Goal: Register for event/course

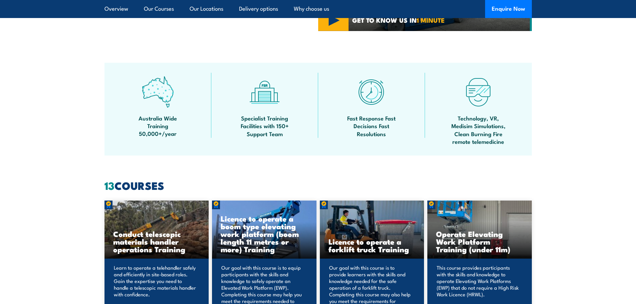
scroll to position [134, 0]
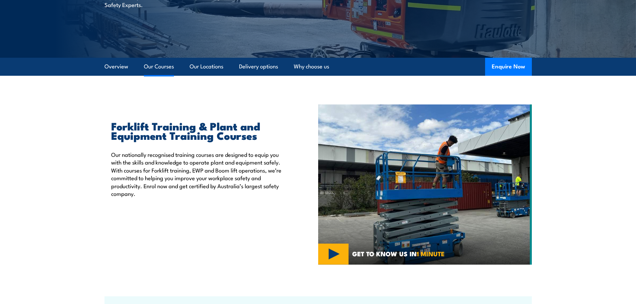
click at [160, 68] on link "Our Courses" at bounding box center [159, 67] width 30 height 18
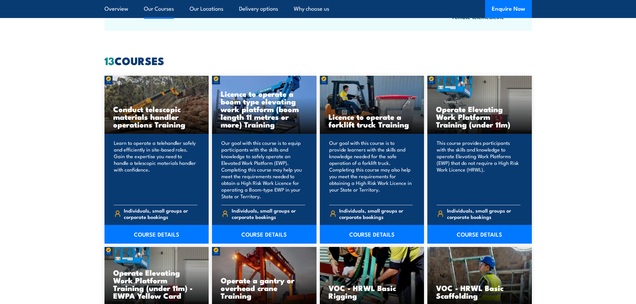
scroll to position [506, 0]
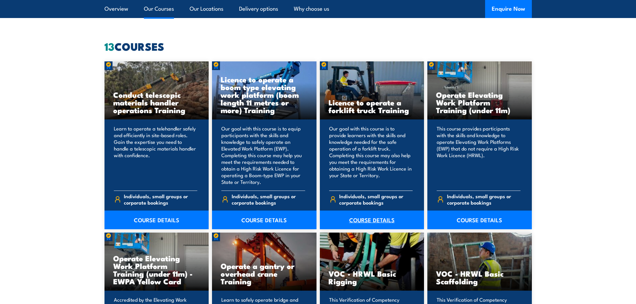
click at [367, 223] on link "COURSE DETAILS" at bounding box center [372, 220] width 104 height 19
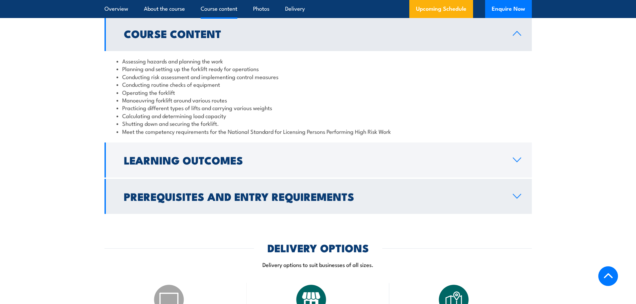
scroll to position [634, 0]
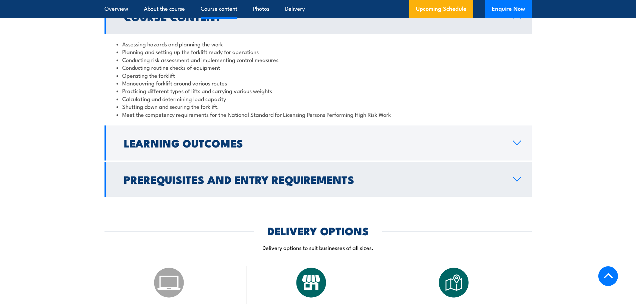
click at [518, 178] on icon at bounding box center [516, 179] width 9 height 5
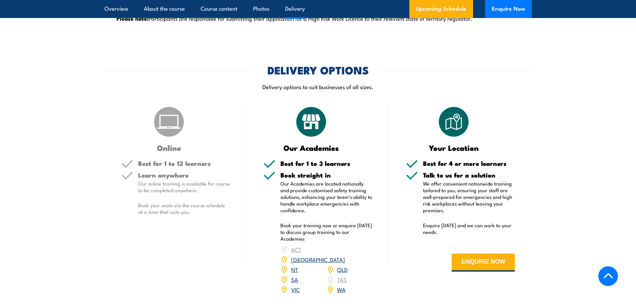
scroll to position [901, 0]
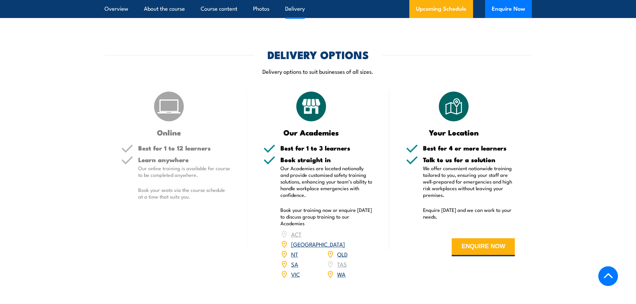
click at [295, 270] on link "VIC" at bounding box center [295, 274] width 9 height 8
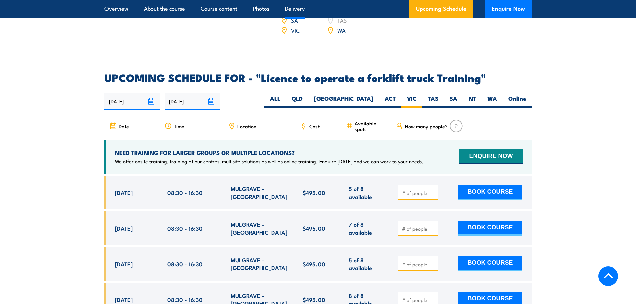
scroll to position [1117, 0]
